Goal: Task Accomplishment & Management: Manage account settings

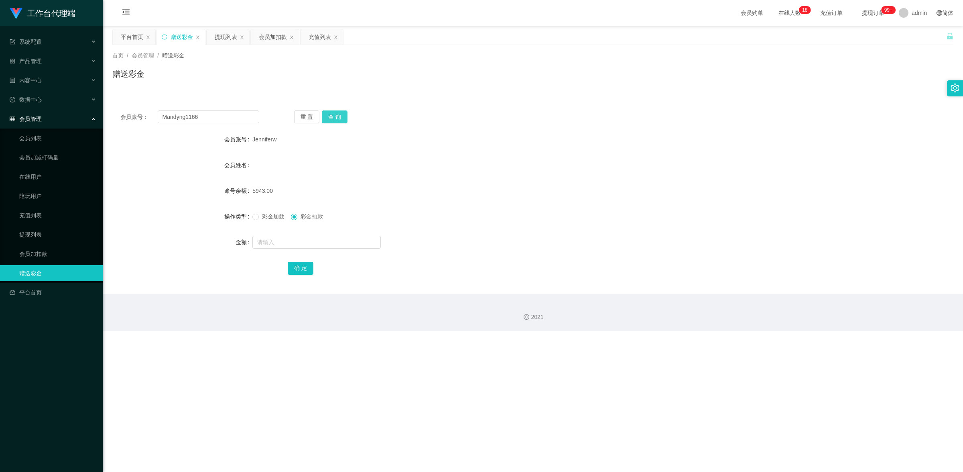
type input "Mandyng1166"
click at [330, 116] on button "查 询" at bounding box center [335, 116] width 26 height 13
click at [261, 218] on span "彩金加款" at bounding box center [273, 216] width 29 height 6
drag, startPoint x: 43, startPoint y: 234, endPoint x: 87, endPoint y: 224, distance: 44.9
click at [43, 233] on link "提现列表" at bounding box center [57, 234] width 77 height 16
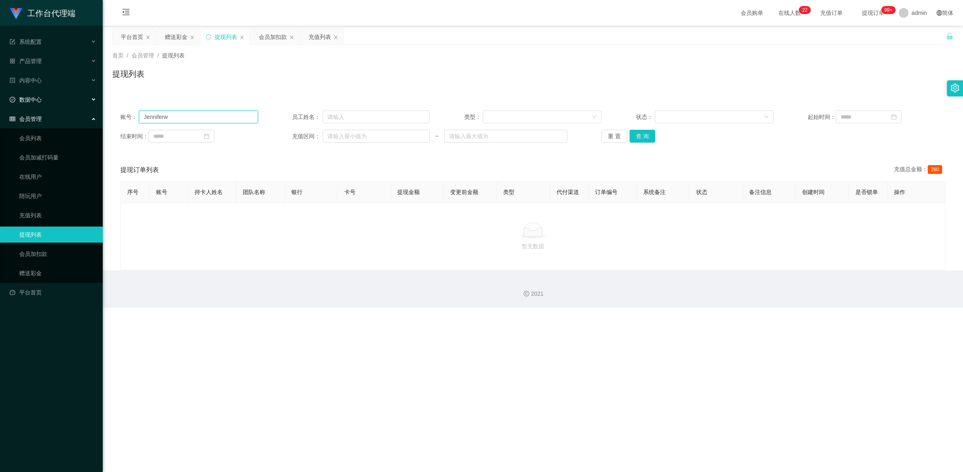
drag, startPoint x: 31, startPoint y: 97, endPoint x: 159, endPoint y: 106, distance: 128.3
click at [31, 97] on section "工作台代理端 系统配置 产品管理 内容中心 数据中心 会员管理 会员列表 会员加减打码量 在线用户 陪玩用户 充值列表 提现列表 会员加扣款 赠送彩金 平台首…" at bounding box center [481, 154] width 963 height 308
paste input "Mandyng1166"
type input "Mandyng1166"
click at [644, 145] on div "账号： Mandyng1166 员工姓名： 类型： 状态： 起始时间： 结束时间： 充值区间： ~ 重 置 查 询" at bounding box center [532, 126] width 841 height 48
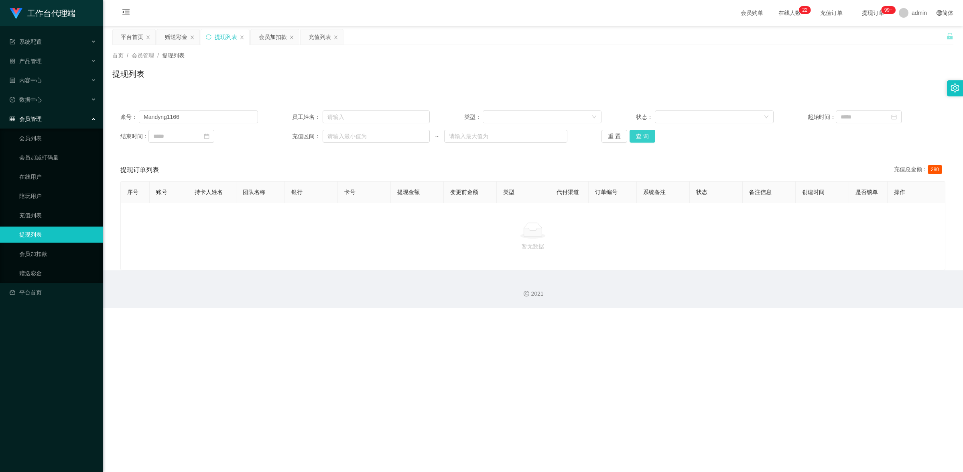
click at [644, 142] on button "查 询" at bounding box center [643, 136] width 26 height 13
click at [46, 270] on link "赠送彩金" at bounding box center [57, 273] width 77 height 16
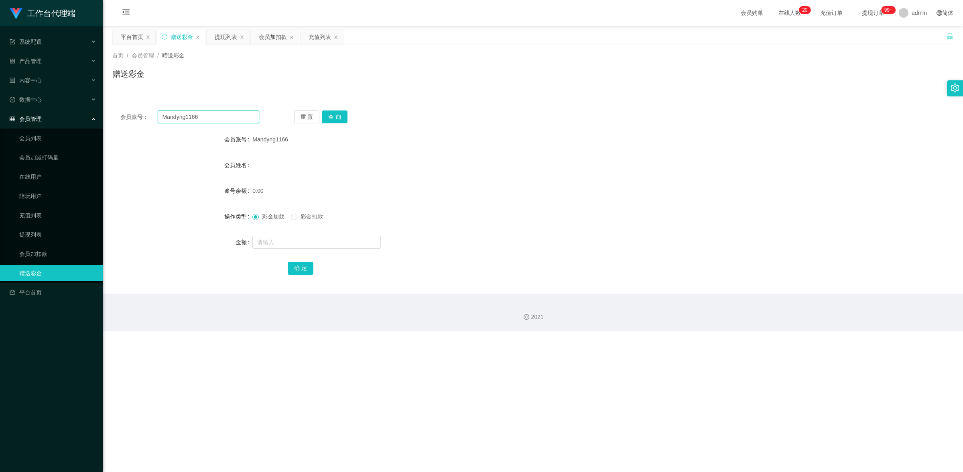
drag, startPoint x: 207, startPoint y: 114, endPoint x: 161, endPoint y: 98, distance: 48.9
click at [161, 98] on div "会员账号： Mandyng1166 重 置 查 询 会员账号 Mandyng1166 会员姓名 账号余额 0.00 操作类型 彩金加款 彩金扣款 金额 确 定" at bounding box center [532, 193] width 841 height 201
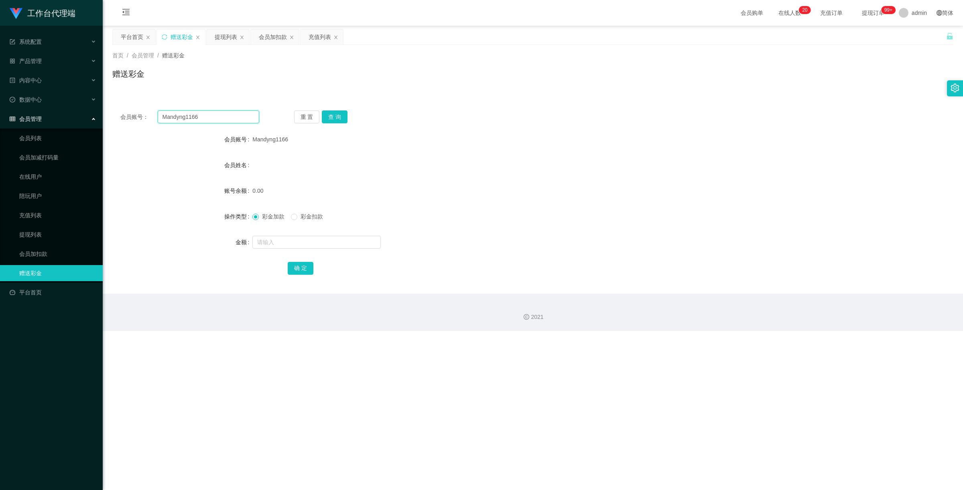
paste input "6590044149"
type input "6590044149"
click at [332, 113] on button "查 询" at bounding box center [335, 116] width 26 height 13
click at [276, 239] on input "text" at bounding box center [317, 242] width 128 height 13
type input "100"
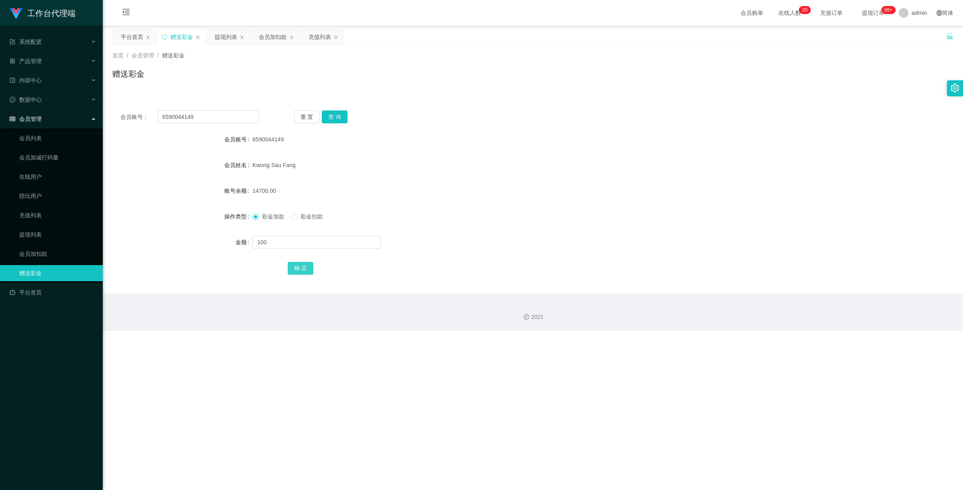
click at [305, 269] on button "确 定" at bounding box center [301, 268] width 26 height 13
drag, startPoint x: 201, startPoint y: 121, endPoint x: 4, endPoint y: 84, distance: 199.8
click at [4, 84] on section "工作台代理端 系统配置 产品管理 内容中心 数据中心 会员管理 会员列表 会员加减打码量 在线用户 陪玩用户 充值列表 提现列表 会员加扣款 赠送彩金 平台首…" at bounding box center [481, 165] width 963 height 331
paste input "ken12660901"
type input "ken12660901"
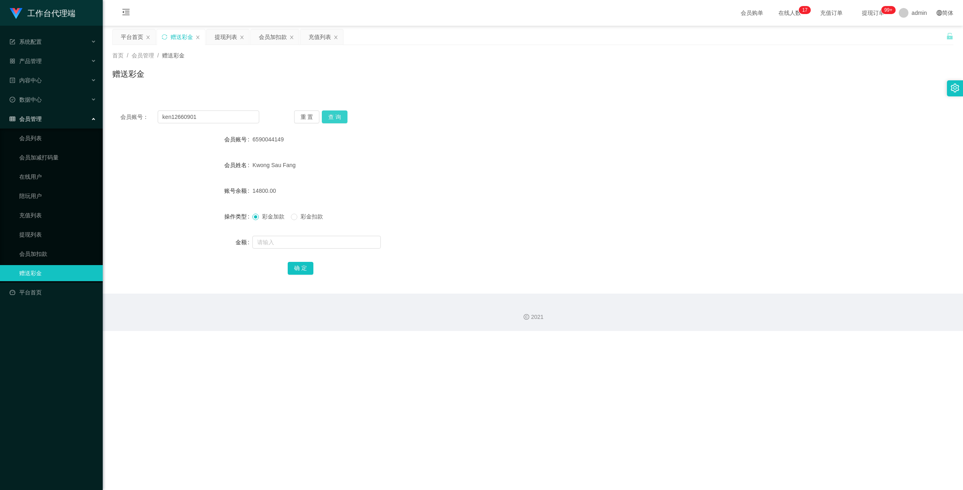
click at [333, 112] on button "查 询" at bounding box center [335, 116] width 26 height 13
click at [298, 239] on input "text" at bounding box center [317, 242] width 128 height 13
type input "100"
click at [309, 262] on button "确 定" at bounding box center [301, 268] width 26 height 13
